Goal: Task Accomplishment & Management: Use online tool/utility

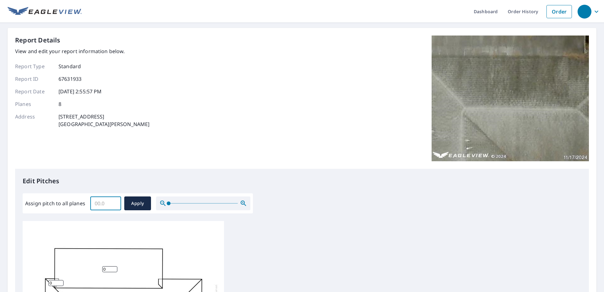
click at [96, 203] on input "Assign pitch to all planes" at bounding box center [105, 204] width 31 height 18
type input "3"
click at [145, 200] on span "Apply" at bounding box center [137, 204] width 17 height 8
type input "3"
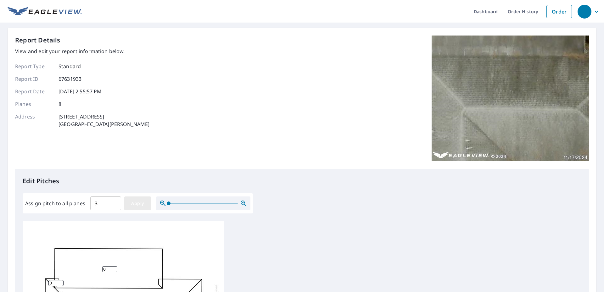
type input "3"
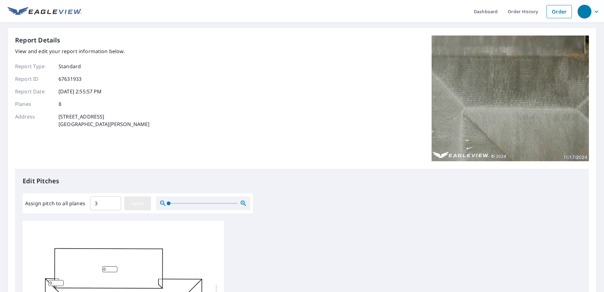
type input "3"
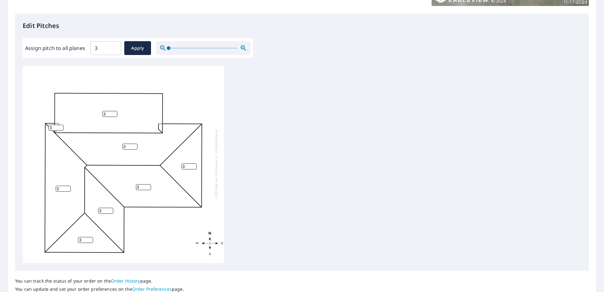
scroll to position [157, 0]
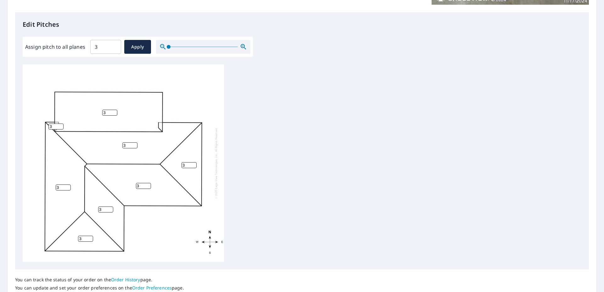
drag, startPoint x: 106, startPoint y: 113, endPoint x: 102, endPoint y: 113, distance: 4.4
click at [102, 113] on div "3 3 3 3 3 3 3 3" at bounding box center [123, 162] width 201 height 197
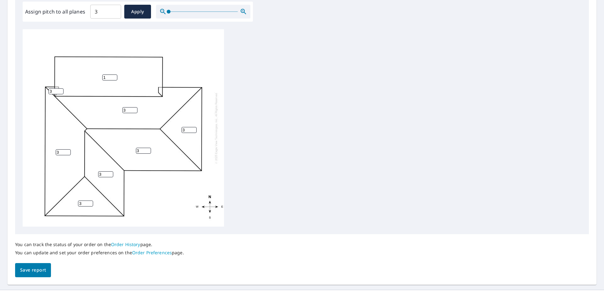
scroll to position [206, 0]
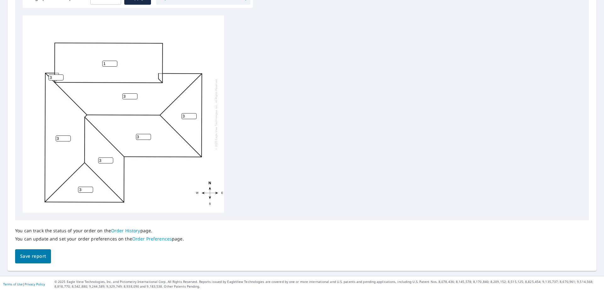
type input "1"
click at [25, 257] on span "Save report" at bounding box center [33, 257] width 26 height 8
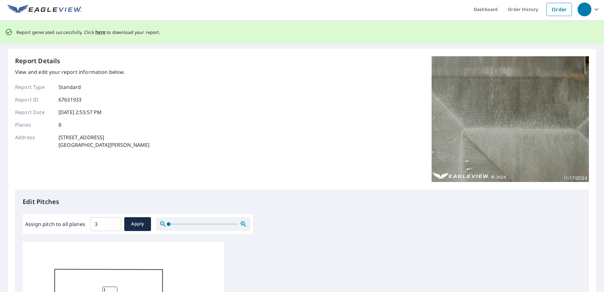
scroll to position [0, 0]
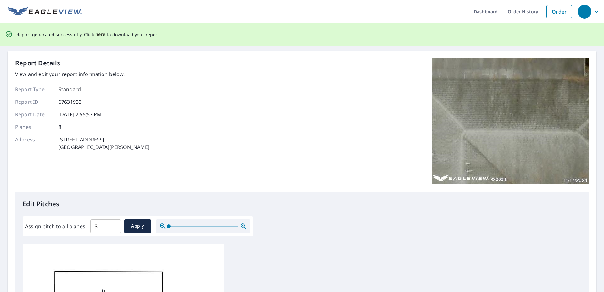
click at [100, 36] on span "here" at bounding box center [100, 35] width 10 height 8
